Goal: Task Accomplishment & Management: Manage account settings

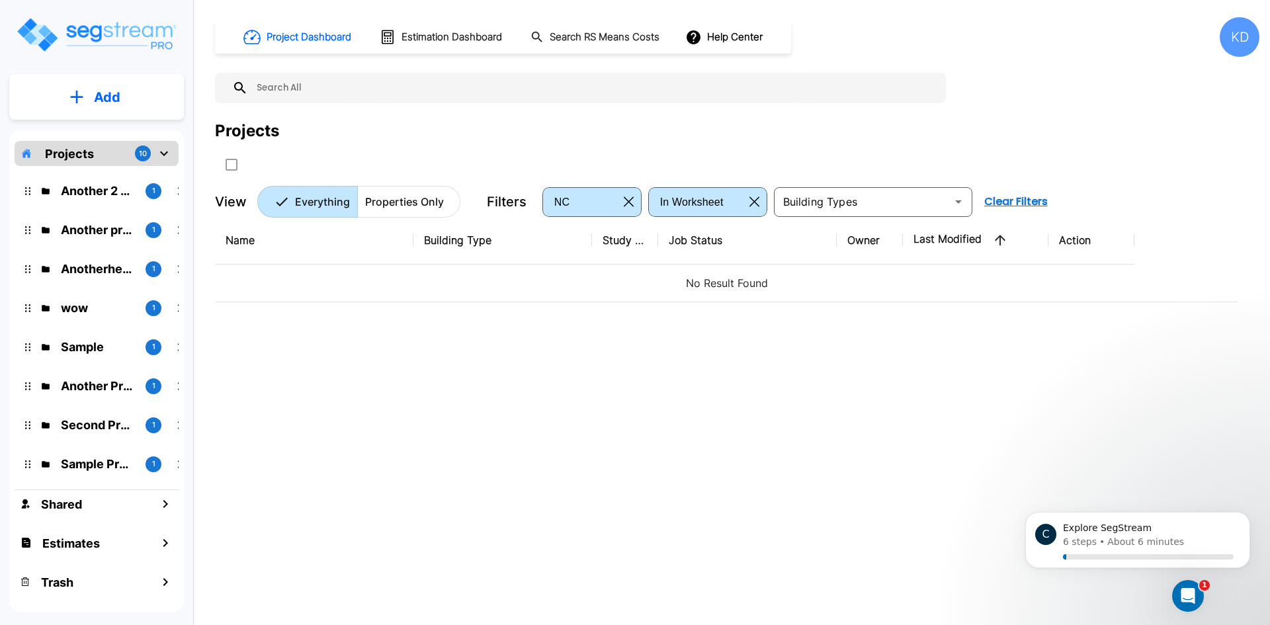
click at [1247, 43] on div "KD" at bounding box center [1239, 37] width 40 height 40
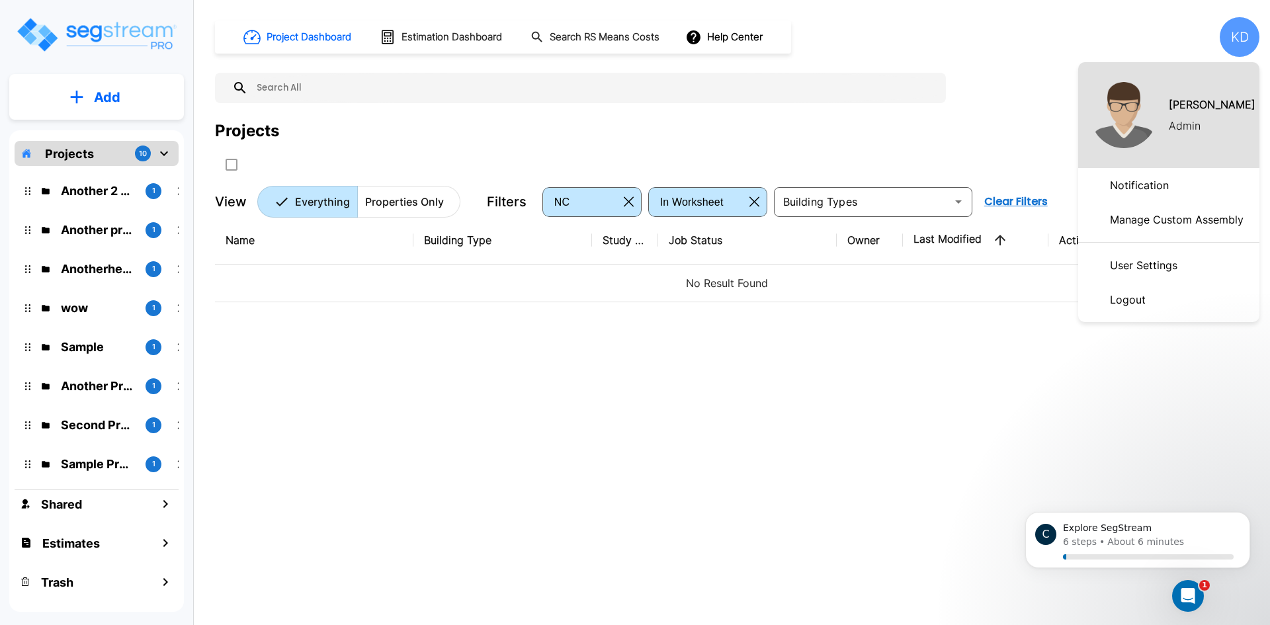
click at [1168, 232] on p "Manage Custom Assembly" at bounding box center [1176, 219] width 144 height 26
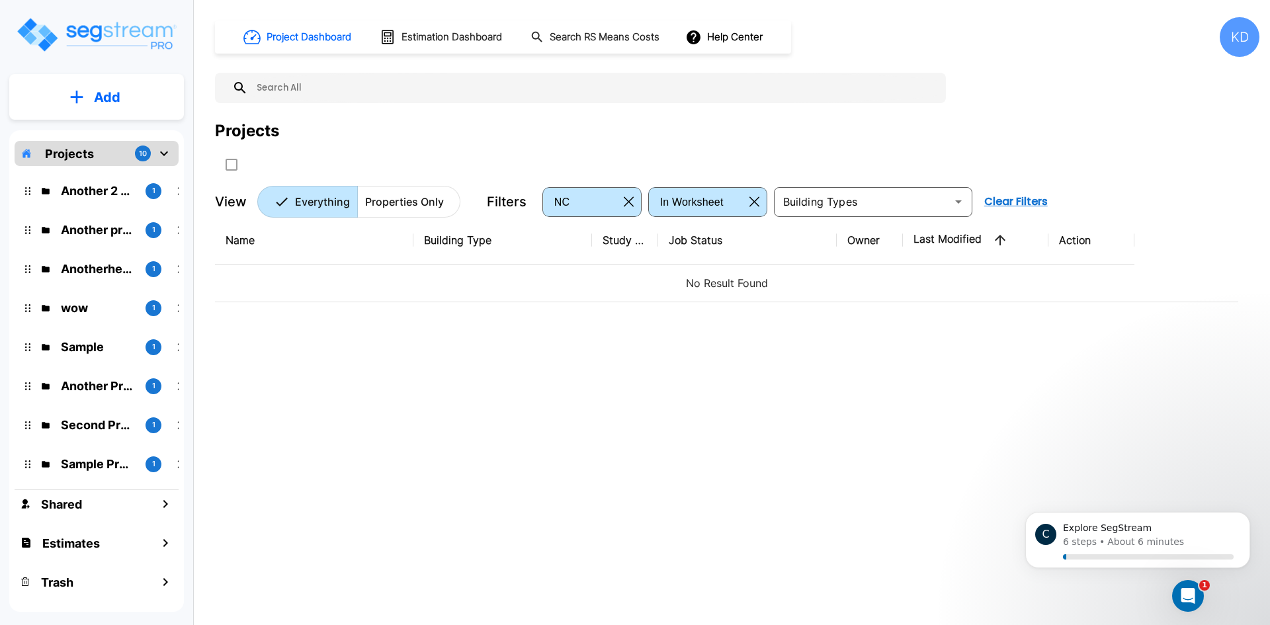
click at [1222, 28] on div "KD" at bounding box center [1239, 37] width 40 height 40
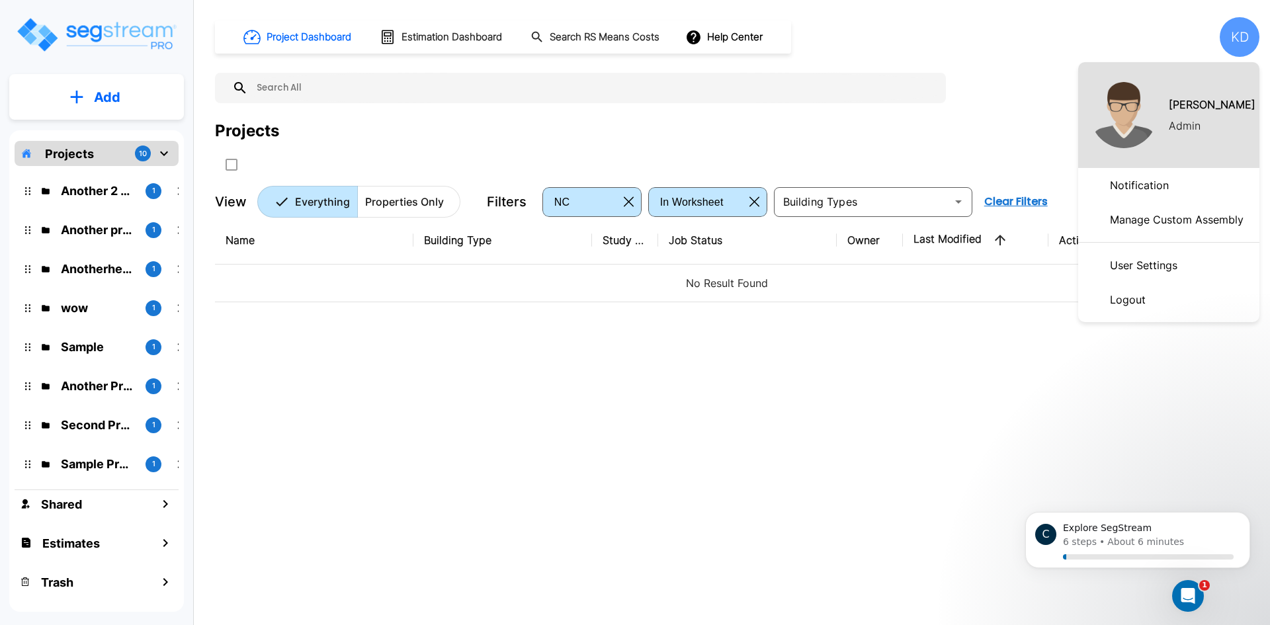
click at [1158, 268] on p "User Settings" at bounding box center [1143, 265] width 78 height 26
